Goal: Transaction & Acquisition: Purchase product/service

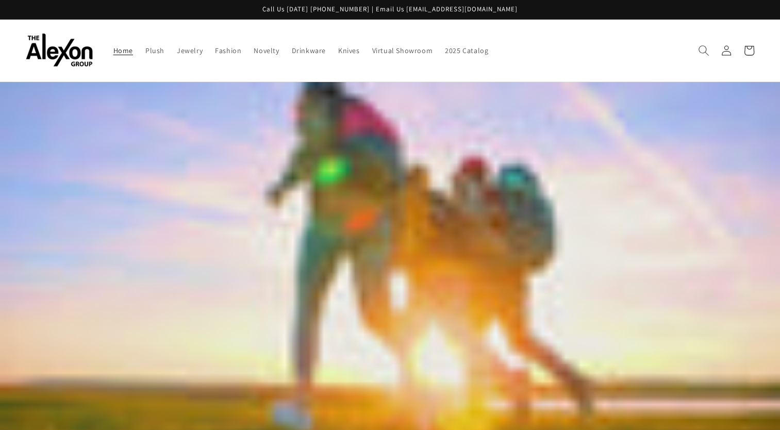
click at [700, 45] on icon "Search" at bounding box center [703, 50] width 11 height 11
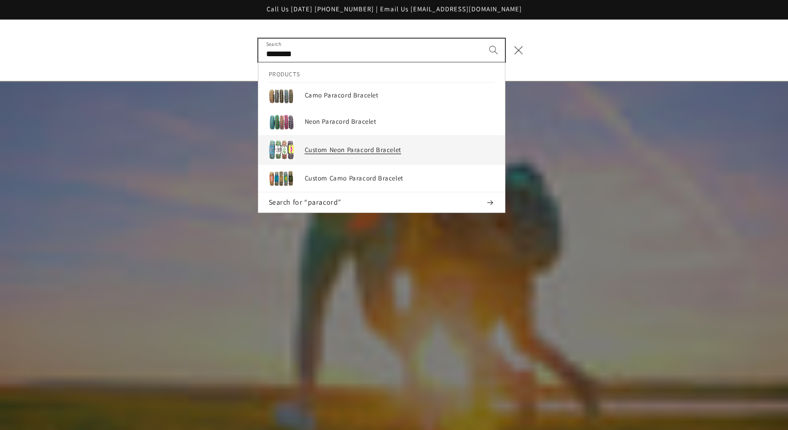
type input "********"
click at [353, 146] on h3 "Custom Neon Paracord Bracelet" at bounding box center [400, 150] width 190 height 9
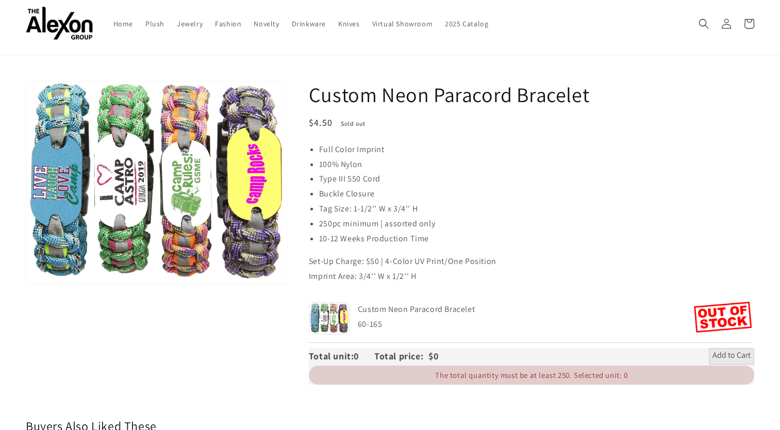
scroll to position [52, 0]
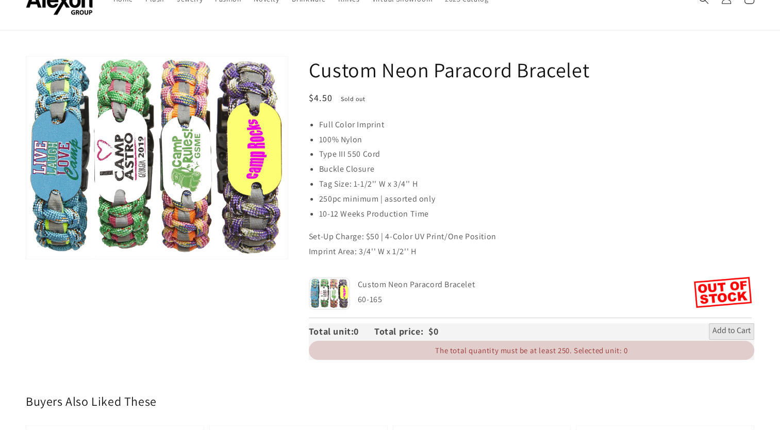
click at [359, 325] on span "0" at bounding box center [364, 331] width 21 height 12
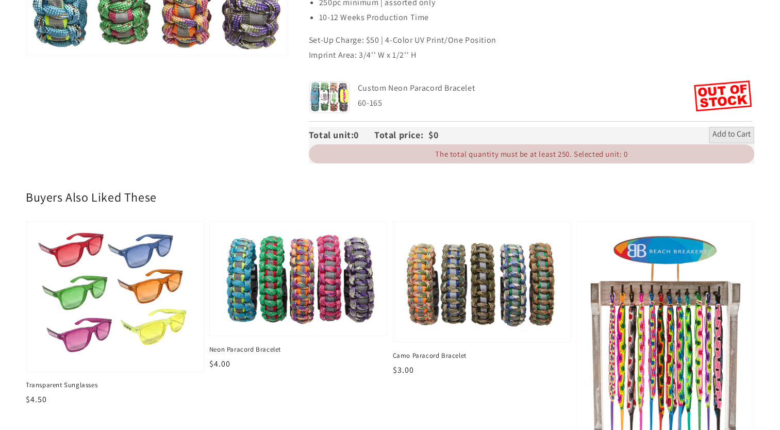
scroll to position [258, 0]
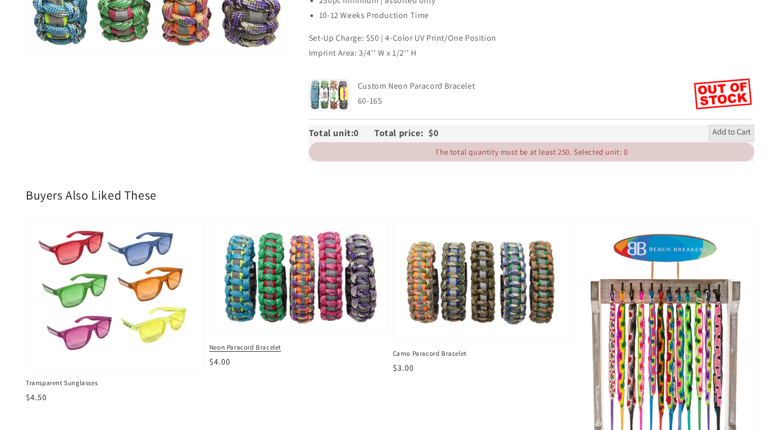
click at [300, 265] on img at bounding box center [298, 276] width 161 height 96
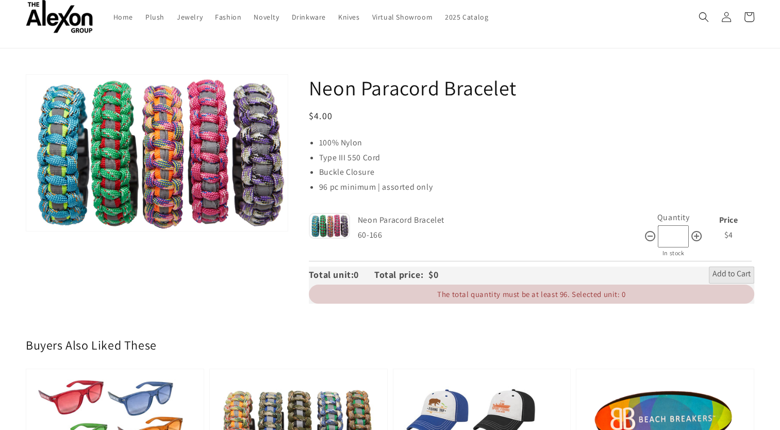
scroll to position [52, 0]
